Goal: Information Seeking & Learning: Learn about a topic

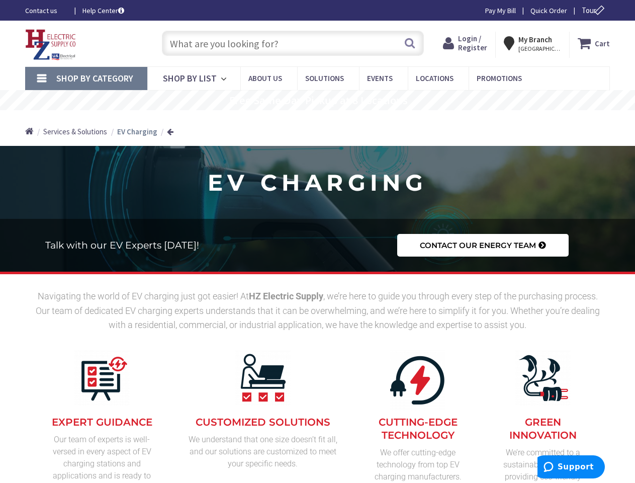
click at [317, 241] on h2 "Talk with our EV Experts [DATE]!" at bounding box center [209, 245] width 329 height 10
click at [593, 10] on span "Tour" at bounding box center [595, 11] width 26 height 10
click at [599, 10] on icon at bounding box center [599, 11] width 12 height 12
click at [537, 43] on strong "My Branch" at bounding box center [535, 40] width 34 height 10
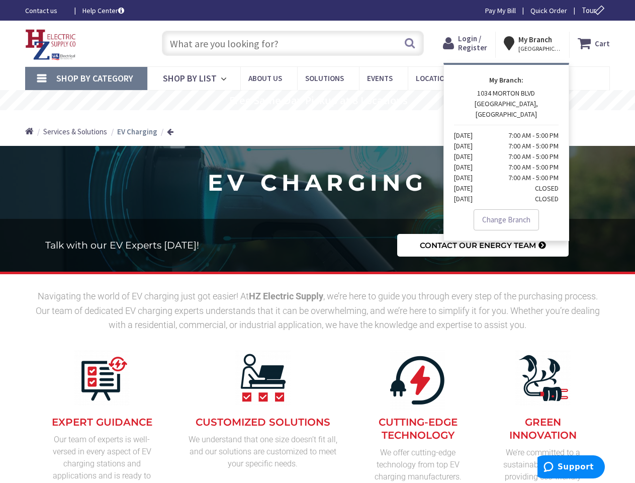
click at [86, 78] on span "Shop By Category" at bounding box center [94, 78] width 77 height 12
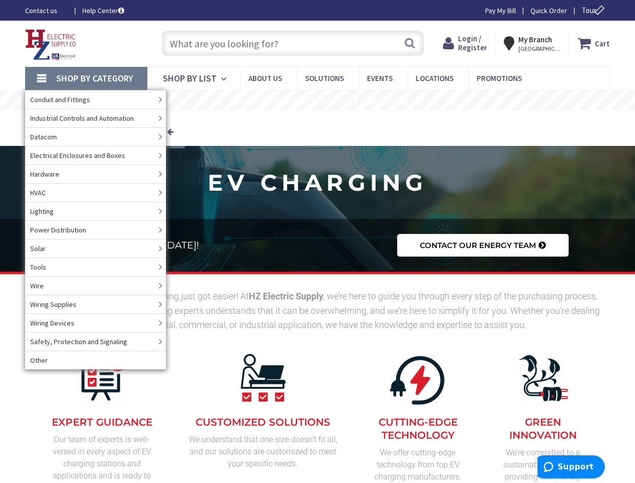
click at [86, 78] on span "Shop By Category" at bounding box center [94, 78] width 77 height 12
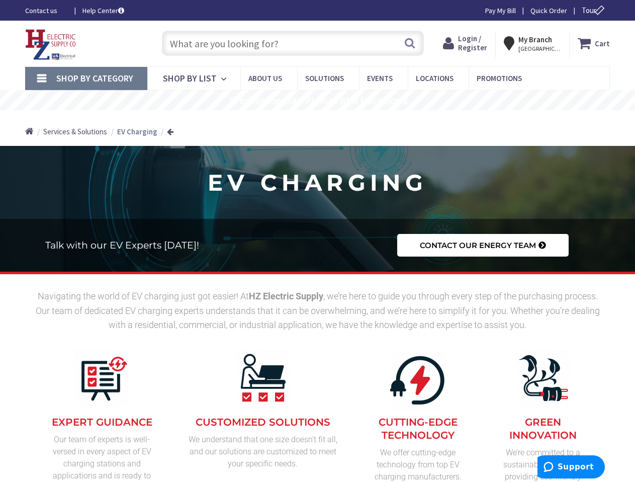
click at [317, 100] on rs-layer "Free Same Day Pickup at 8 Locations" at bounding box center [318, 100] width 179 height 11
click at [318, 101] on rs-layer "Free Same Day Pickup at 8 Locations" at bounding box center [318, 100] width 179 height 11
click at [571, 467] on span "Support" at bounding box center [576, 466] width 36 height 9
